Goal: Obtain resource: Download file/media

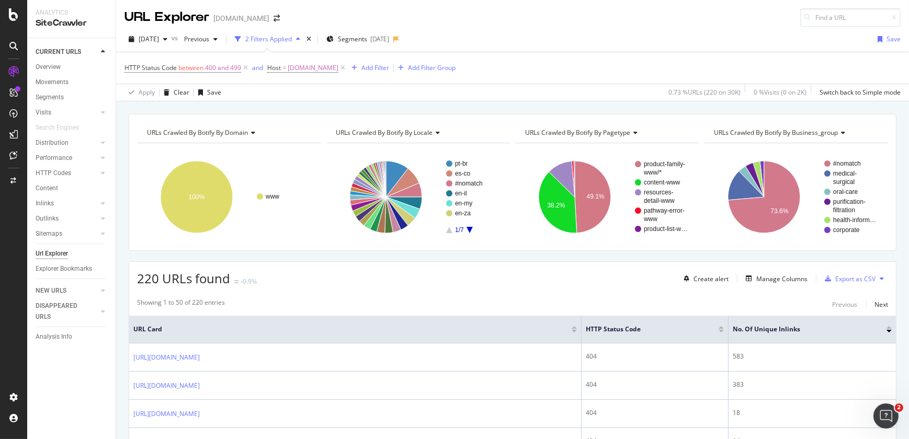
scroll to position [292, 0]
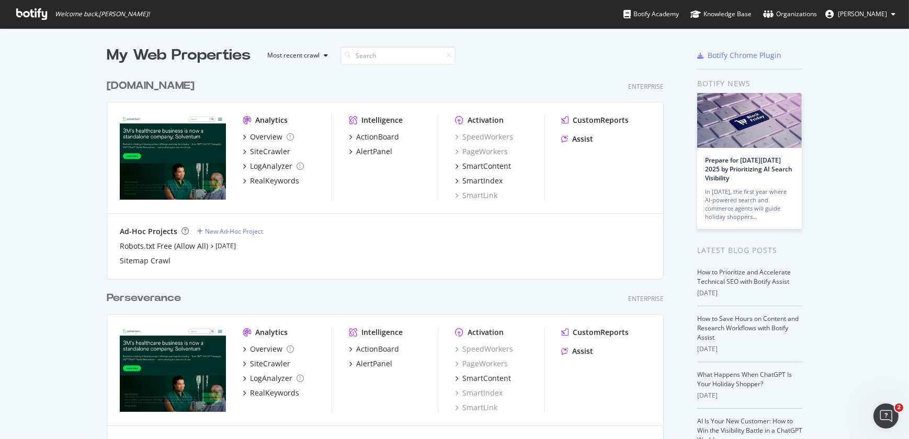
click at [169, 86] on div "[DOMAIN_NAME]" at bounding box center [151, 85] width 88 height 15
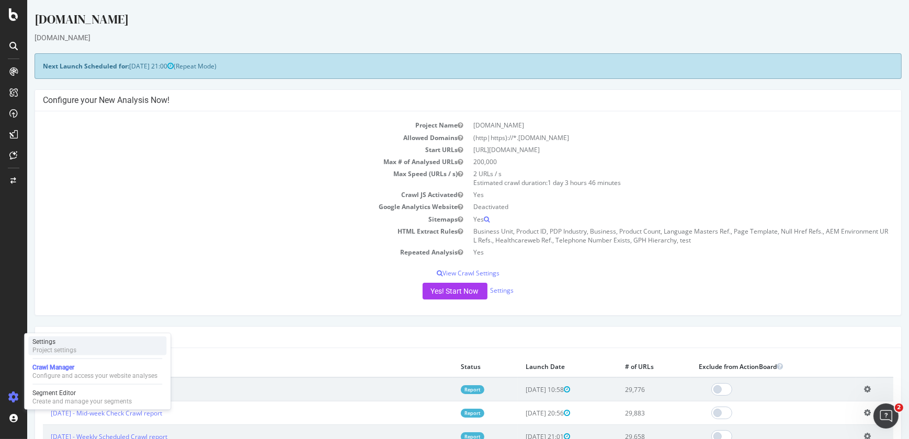
click at [61, 347] on div "Project settings" at bounding box center [54, 350] width 44 height 8
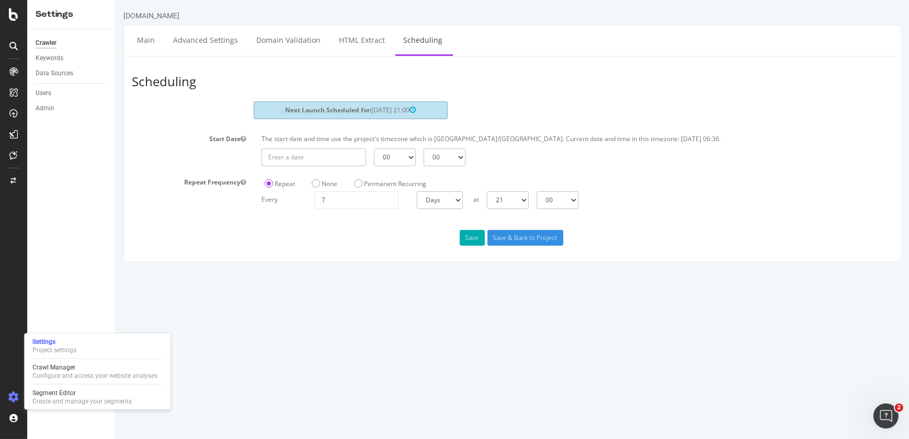
type input "2025-09-20"
click at [302, 152] on input "2025-09-20" at bounding box center [313, 158] width 105 height 18
click at [407, 273] on html "solventum.com Main Advanced Settings Domain Validation HTML Extract Scheduling …" at bounding box center [512, 136] width 793 height 273
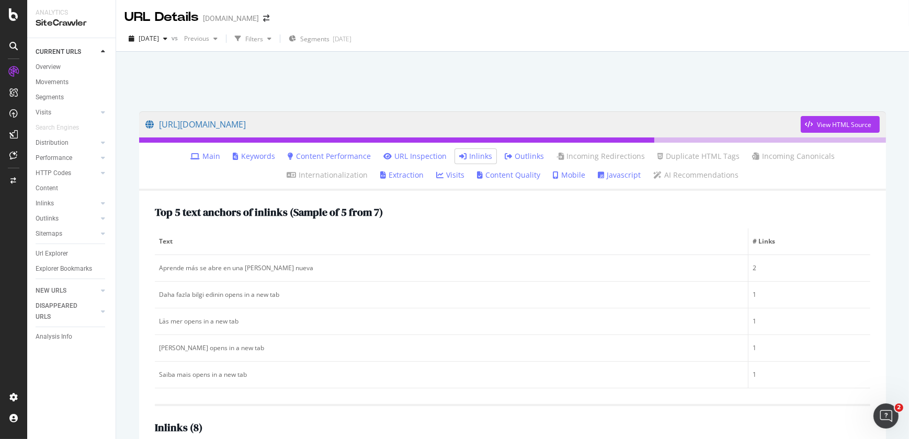
scroll to position [283, 0]
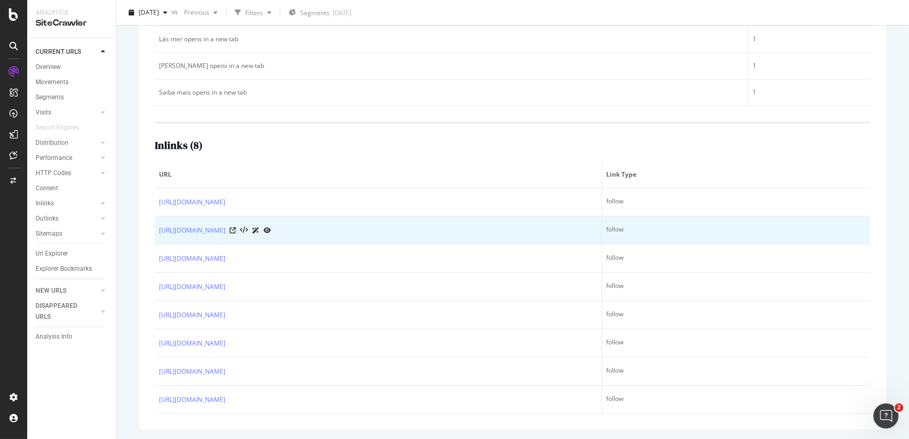
click at [657, 241] on td "follow" at bounding box center [736, 231] width 268 height 28
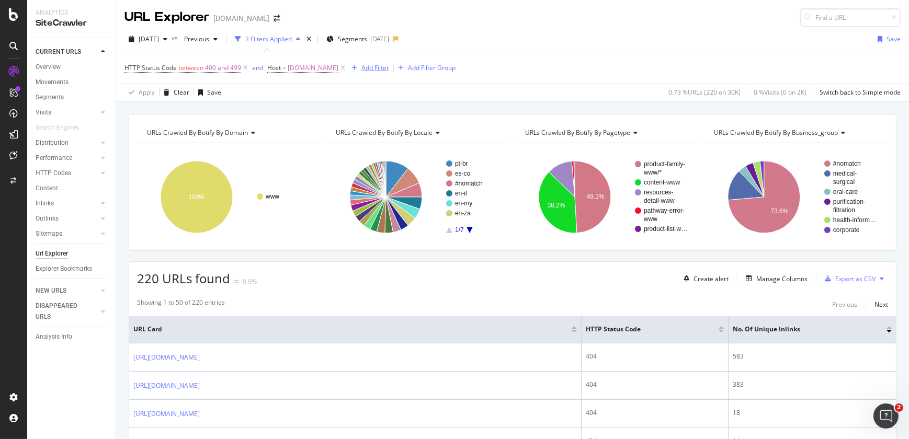
scroll to position [292, 0]
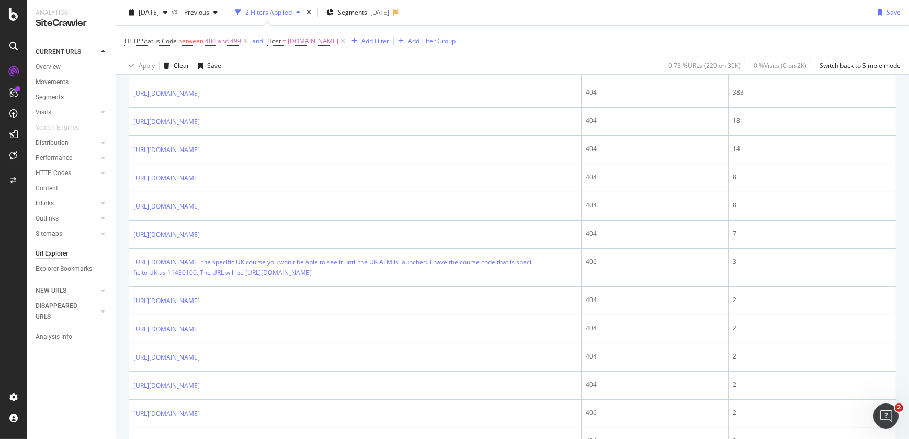
click at [385, 42] on div "Add Filter" at bounding box center [376, 41] width 28 height 9
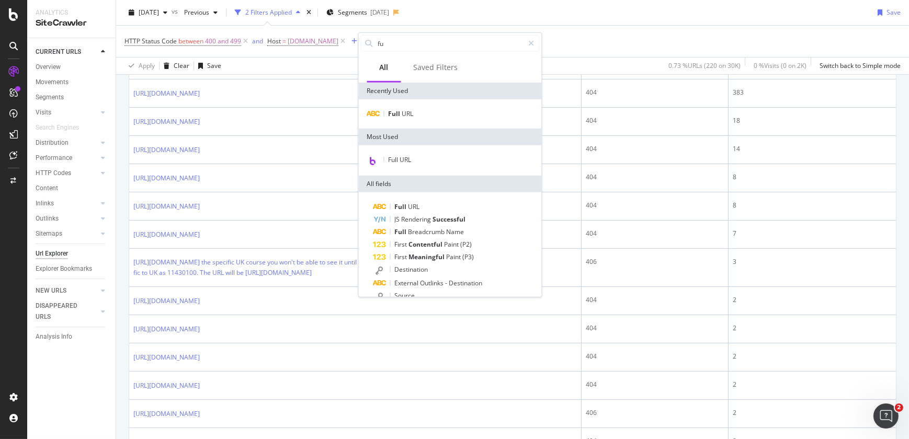
type input "f"
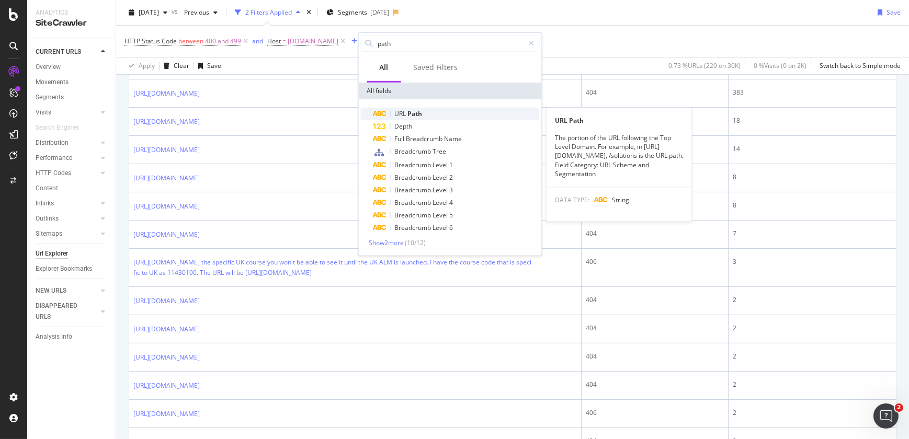
type input "path"
click at [410, 113] on span "Path" at bounding box center [415, 113] width 15 height 9
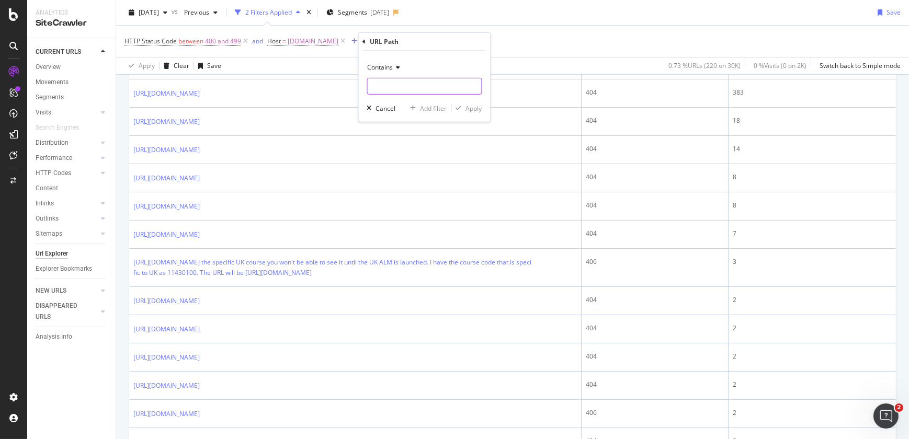
click at [403, 89] on input "text" at bounding box center [425, 86] width 114 height 17
type input "/en-my/medical/support/"
click at [477, 106] on div "Apply" at bounding box center [474, 108] width 16 height 9
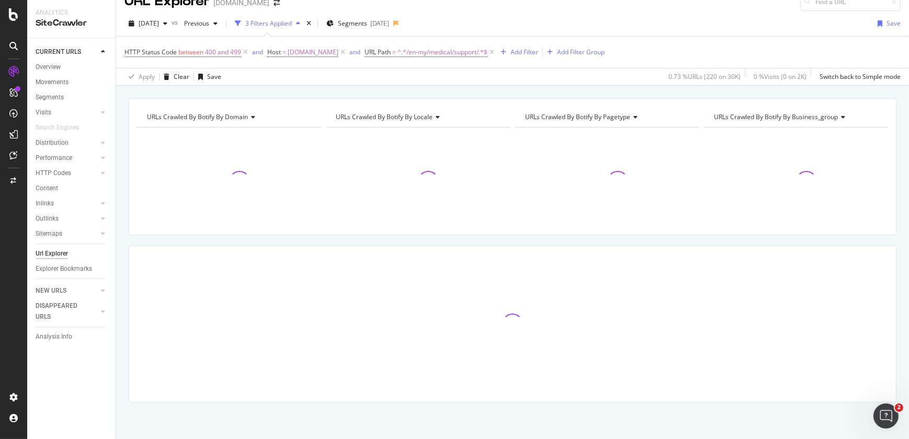
scroll to position [16, 0]
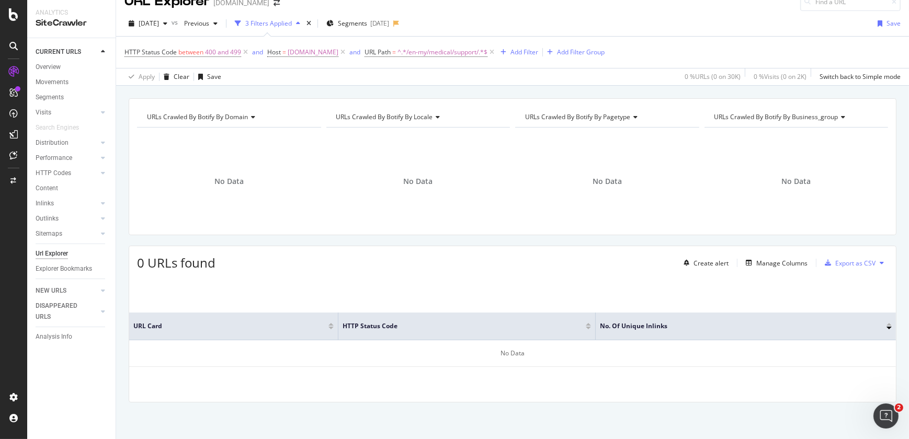
click at [477, 106] on div "URLs Crawled By Botify By domain Chart (by Value) Table Expand Export as CSV Ex…" at bounding box center [513, 166] width 768 height 137
click at [453, 53] on span "^.*/en-my/medical/support/.*$" at bounding box center [443, 52] width 90 height 15
click at [413, 96] on input "/en-my/medical/support/" at bounding box center [434, 95] width 99 height 17
type input "/en-my/home/medical/support/"
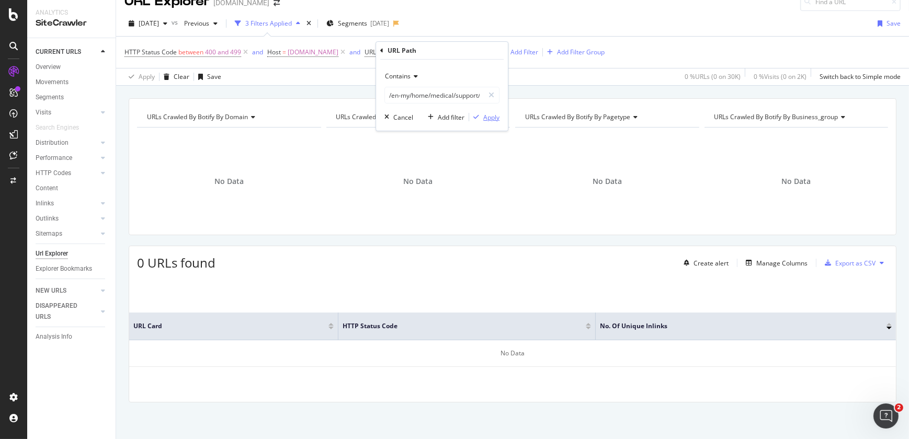
click at [492, 113] on div "Apply" at bounding box center [491, 117] width 16 height 9
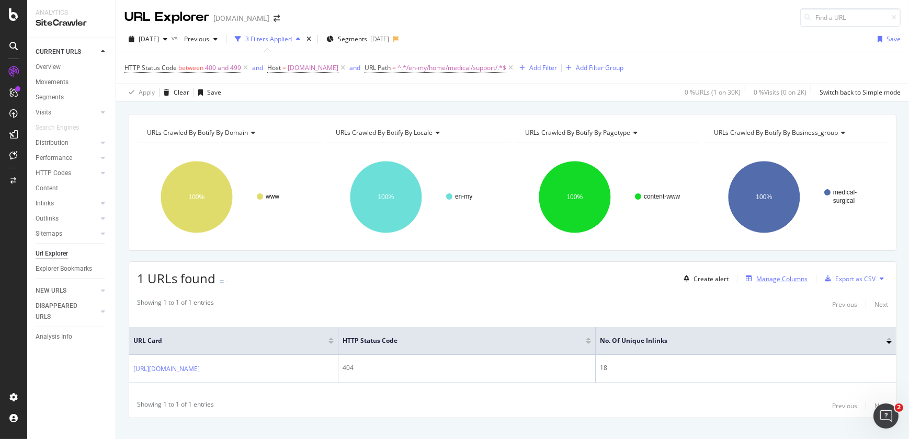
click at [780, 280] on div "Manage Columns" at bounding box center [782, 279] width 51 height 9
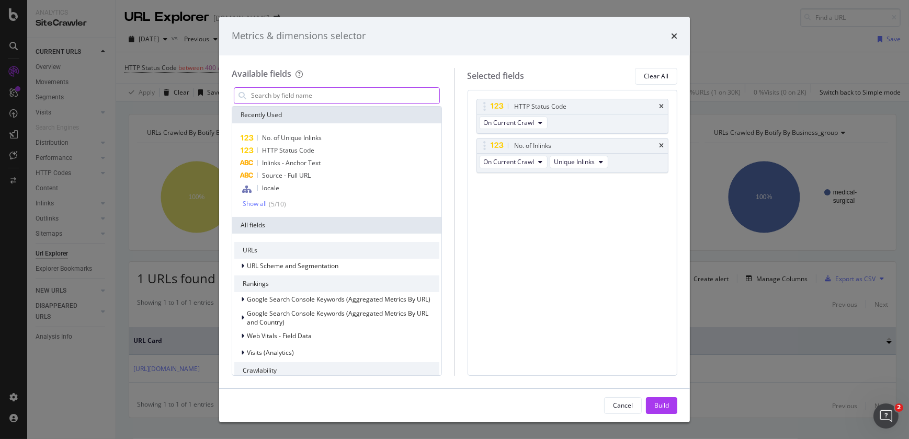
click at [334, 94] on input "modal" at bounding box center [344, 96] width 189 height 16
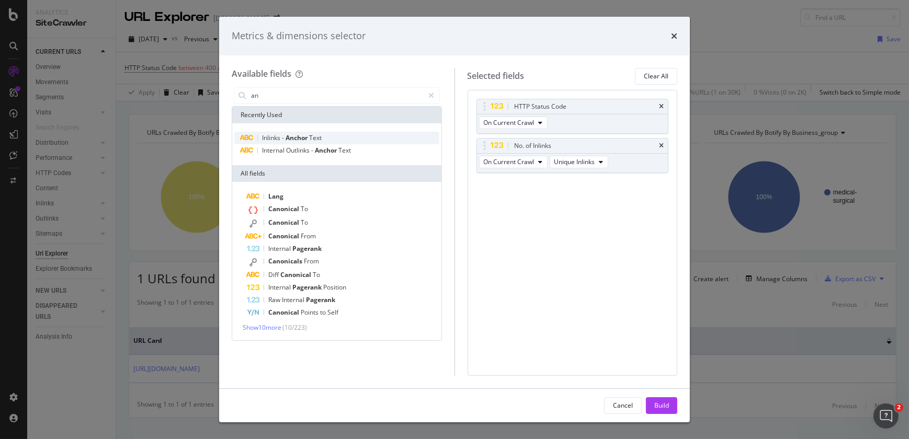
click at [302, 139] on span "Anchor" at bounding box center [298, 137] width 24 height 9
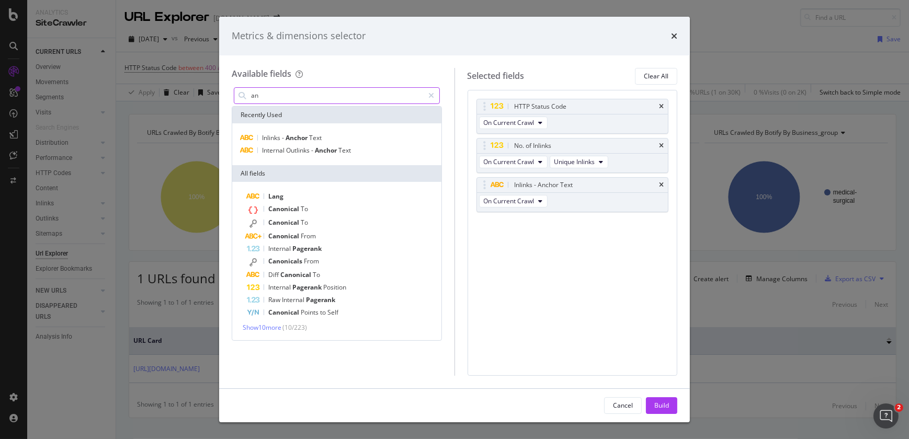
click at [293, 91] on input "an" at bounding box center [337, 96] width 174 height 16
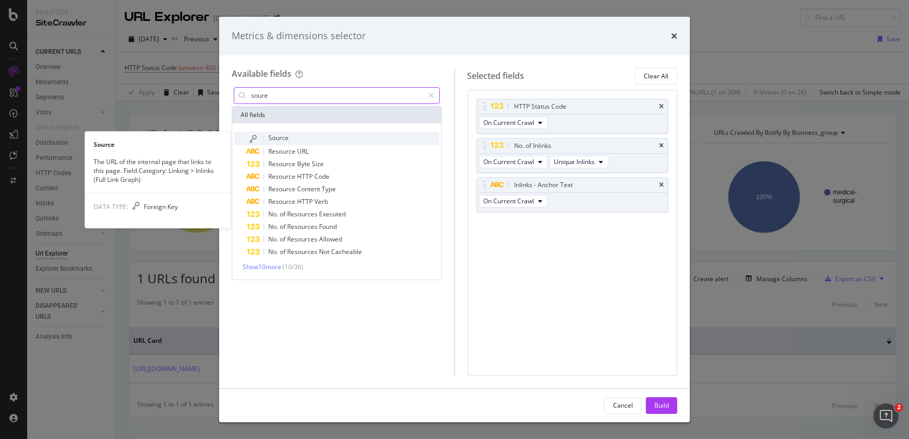
type input "soure"
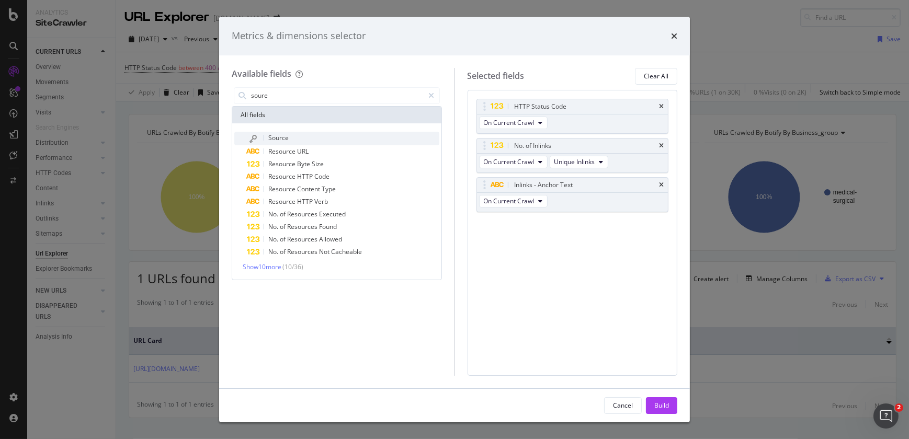
click at [292, 134] on div "Source" at bounding box center [343, 139] width 193 height 14
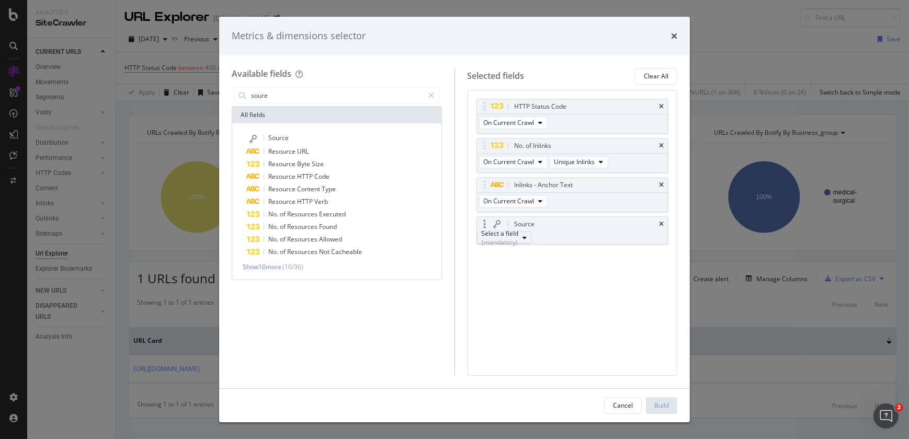
click at [520, 244] on button "Select a field (mandatory)" at bounding box center [504, 238] width 55 height 13
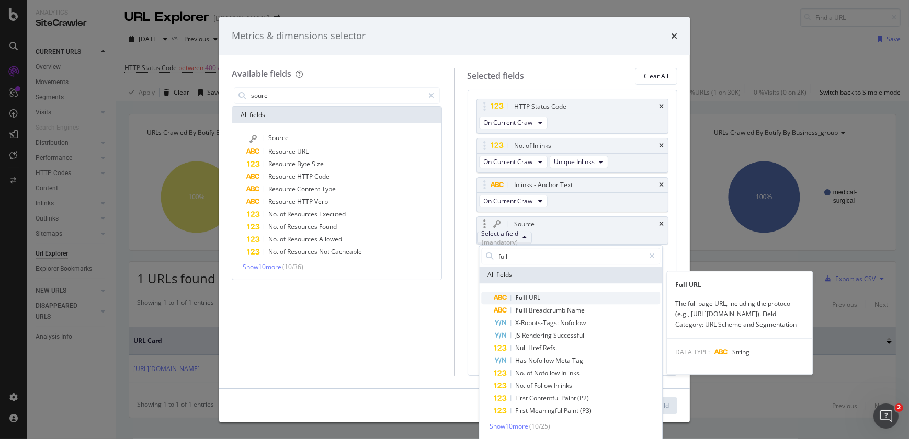
type input "full"
click at [533, 297] on span "URL" at bounding box center [535, 298] width 12 height 9
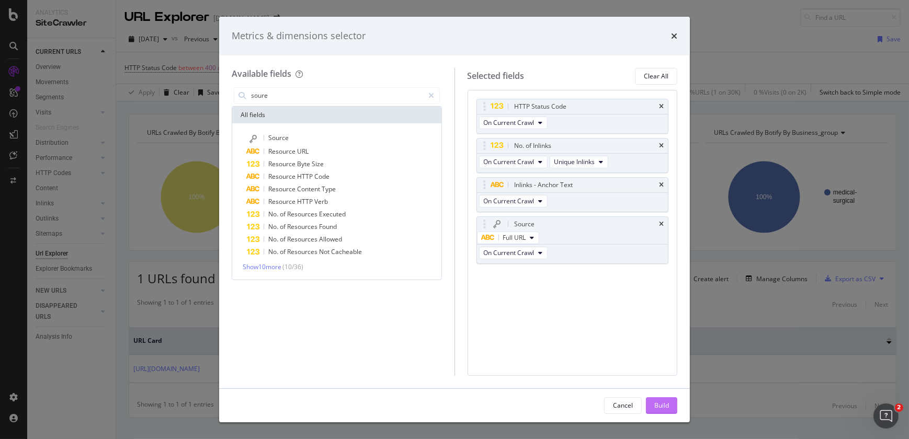
click at [655, 402] on div "Build" at bounding box center [662, 405] width 15 height 9
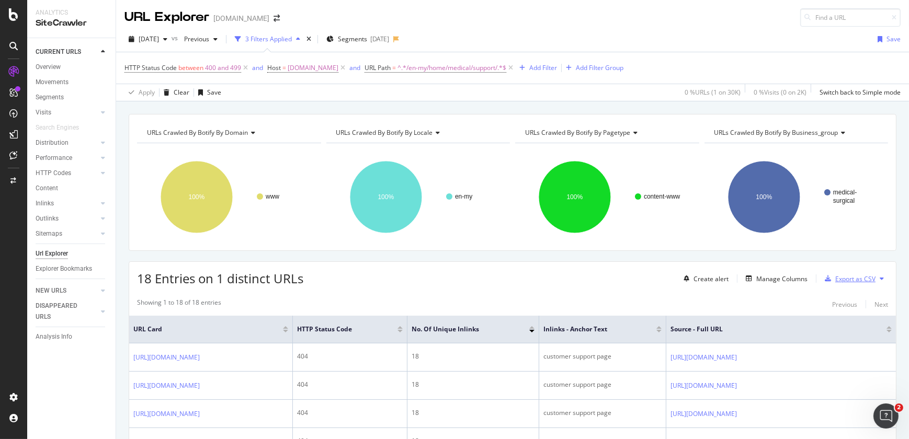
click at [848, 279] on div "Export as CSV" at bounding box center [856, 279] width 40 height 9
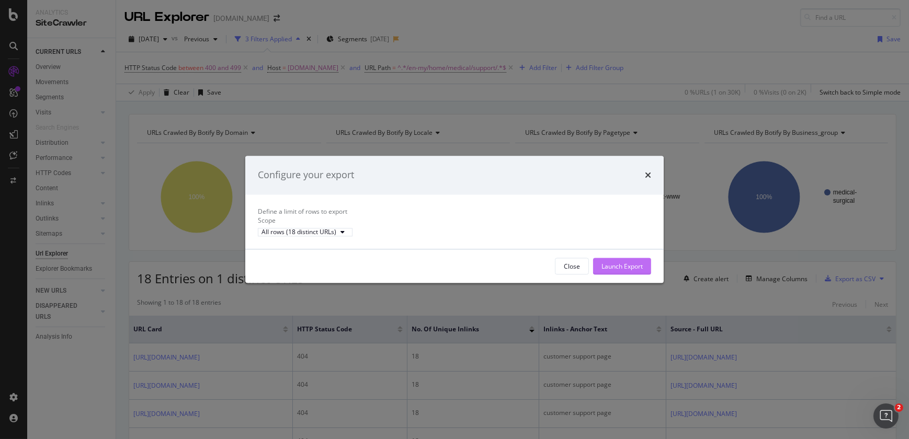
click at [617, 271] on div "Launch Export" at bounding box center [622, 266] width 41 height 9
